Goal: Transaction & Acquisition: Book appointment/travel/reservation

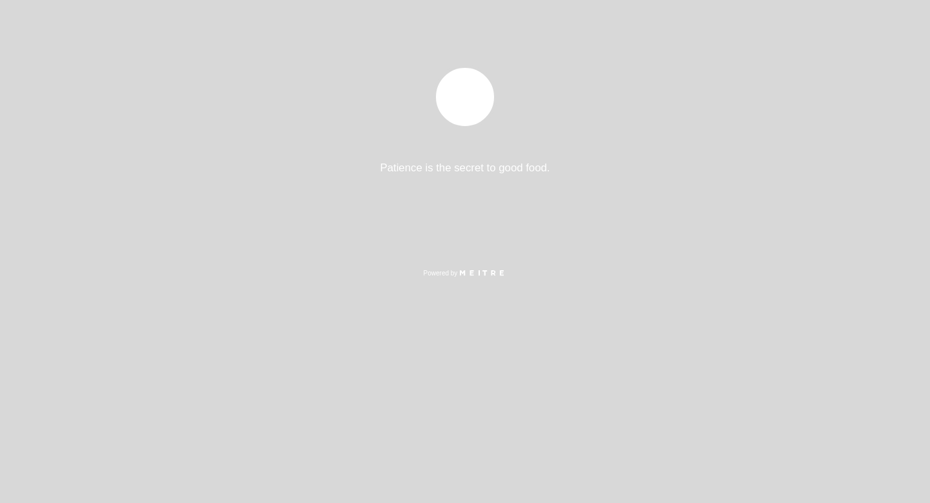
select select "es"
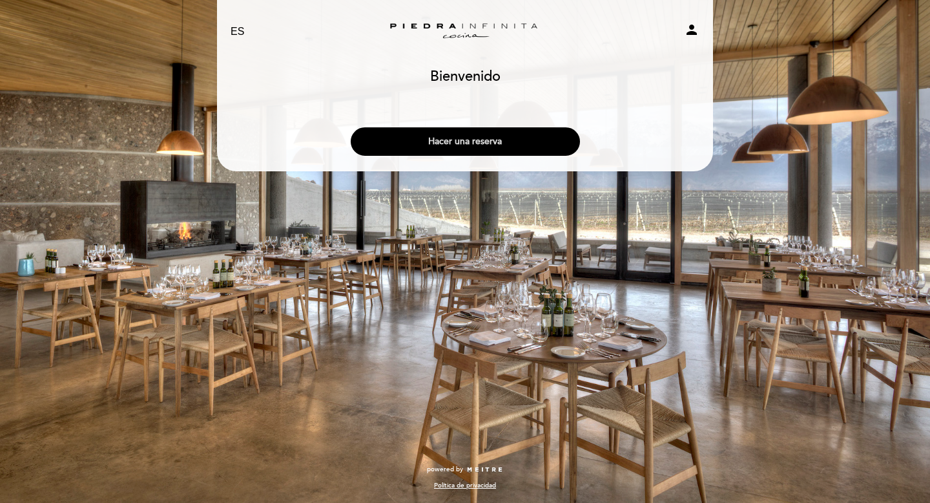
click at [450, 139] on button "Hacer una reserva" at bounding box center [465, 141] width 229 height 28
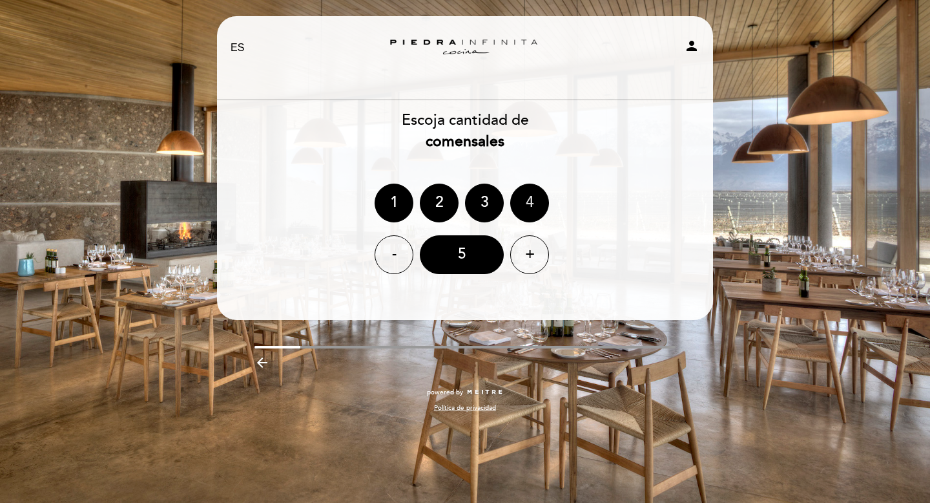
click at [527, 199] on div "4" at bounding box center [529, 203] width 39 height 39
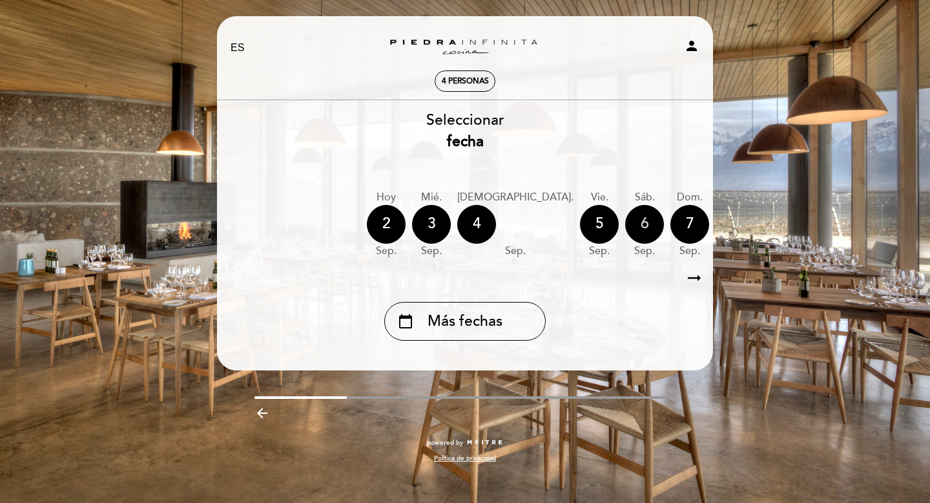
click at [625, 220] on div "6" at bounding box center [644, 224] width 39 height 39
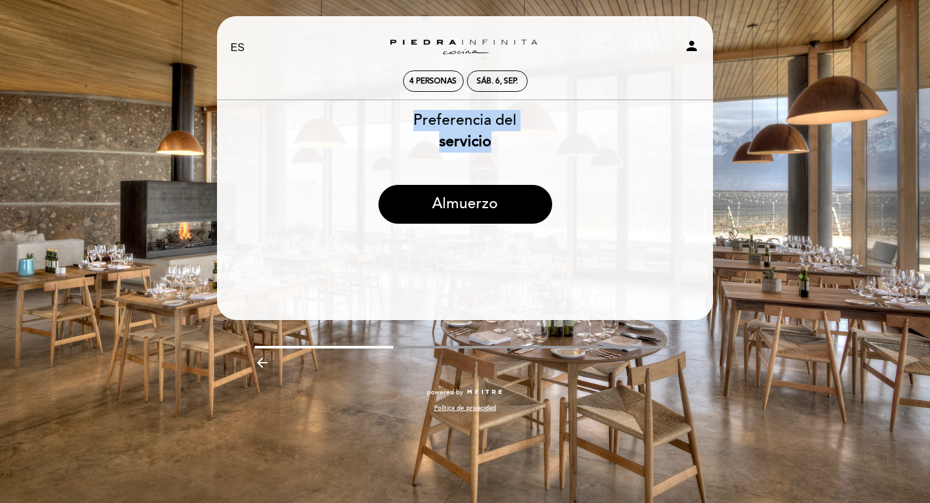
drag, startPoint x: 414, startPoint y: 115, endPoint x: 534, endPoint y: 143, distance: 124.0
click at [534, 143] on div "Preferencia del servicio" at bounding box center [465, 131] width 498 height 43
click at [443, 198] on button "Almuerzo" at bounding box center [466, 204] width 174 height 39
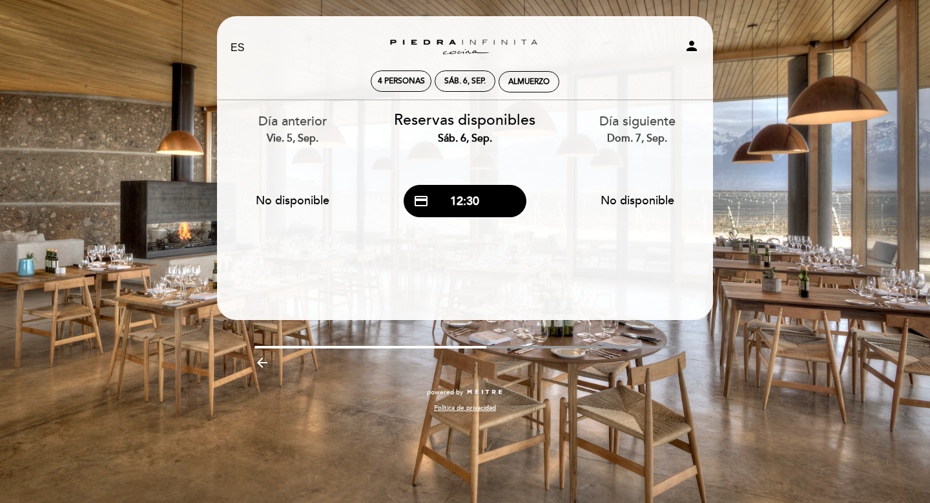
drag, startPoint x: 411, startPoint y: 120, endPoint x: 528, endPoint y: 132, distance: 117.6
click at [528, 132] on div "Reservas disponibles sáb. 6, sep." at bounding box center [465, 128] width 153 height 36
click at [463, 193] on button "credit_card 12:30" at bounding box center [465, 201] width 123 height 32
